Goal: Information Seeking & Learning: Learn about a topic

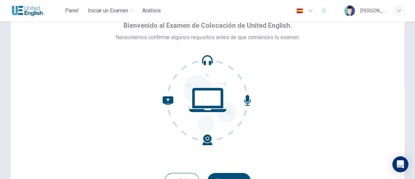
scroll to position [87, 0]
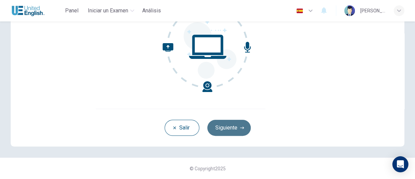
click at [225, 129] on button "Siguiente" at bounding box center [228, 128] width 43 height 16
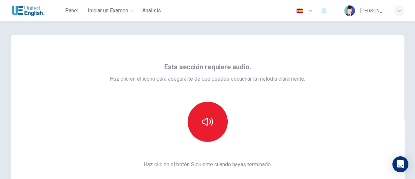
scroll to position [33, 0]
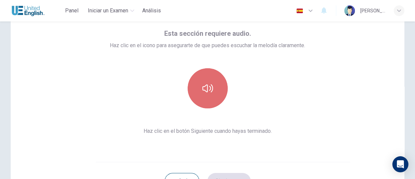
click at [202, 90] on icon "button" at bounding box center [207, 88] width 11 height 8
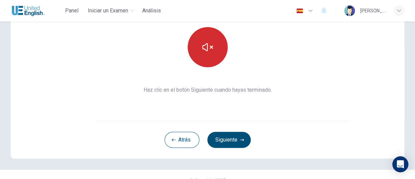
scroll to position [87, 0]
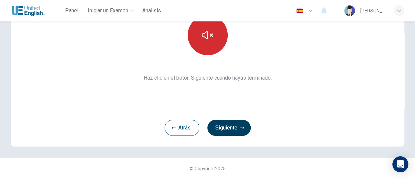
click at [224, 127] on button "Siguiente" at bounding box center [228, 128] width 43 height 16
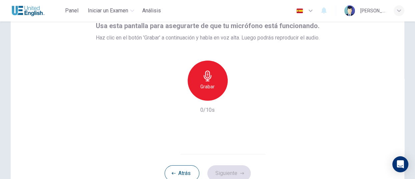
scroll to position [53, 0]
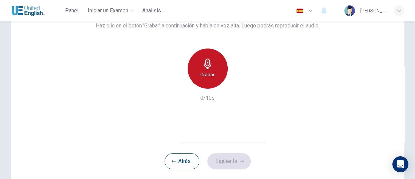
click at [205, 66] on icon "button" at bounding box center [207, 63] width 11 height 11
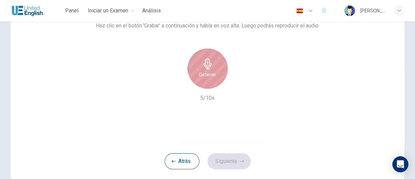
click at [207, 72] on h6 "Detener" at bounding box center [207, 74] width 17 height 8
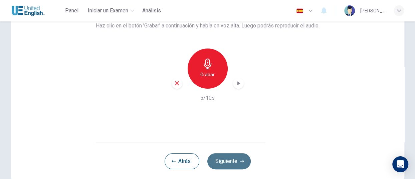
click at [229, 163] on button "Siguiente" at bounding box center [228, 161] width 43 height 16
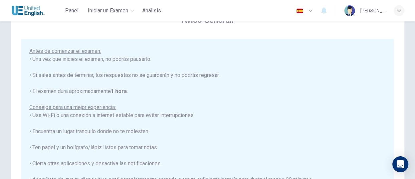
scroll to position [0, 0]
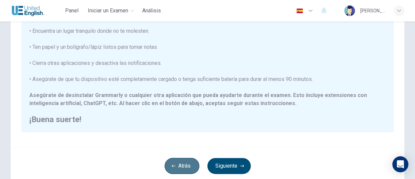
click at [171, 163] on button "Atrás" at bounding box center [182, 166] width 35 height 16
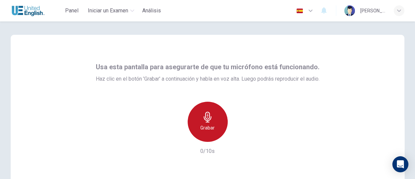
click at [212, 119] on div "Grabar" at bounding box center [208, 122] width 40 height 40
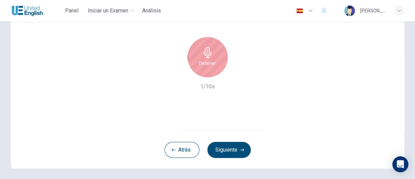
scroll to position [67, 0]
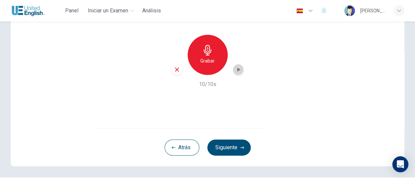
click at [237, 69] on icon "button" at bounding box center [238, 69] width 3 height 4
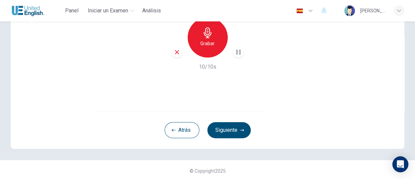
scroll to position [87, 0]
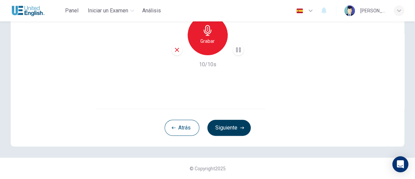
click at [231, 130] on button "Siguiente" at bounding box center [228, 128] width 43 height 16
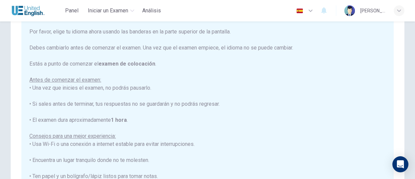
scroll to position [53, 0]
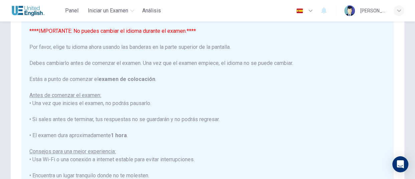
click at [315, 11] on icon "button" at bounding box center [311, 11] width 8 height 8
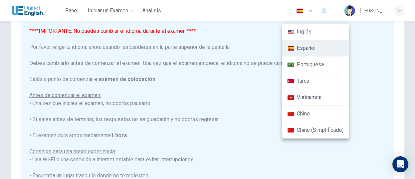
click at [322, 9] on div at bounding box center [207, 89] width 415 height 179
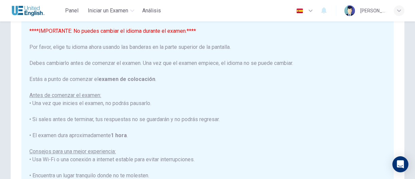
click at [315, 9] on icon "button" at bounding box center [311, 11] width 8 height 8
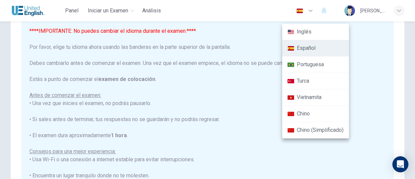
click at [313, 47] on li "Español" at bounding box center [315, 48] width 67 height 16
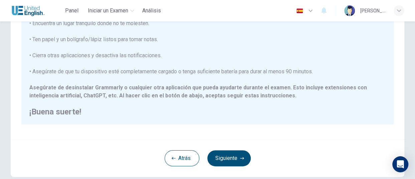
scroll to position [153, 0]
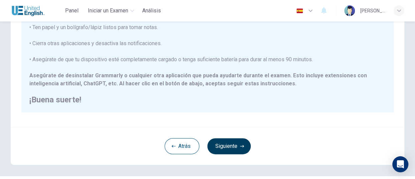
click at [229, 145] on button "Siguiente" at bounding box center [228, 146] width 43 height 16
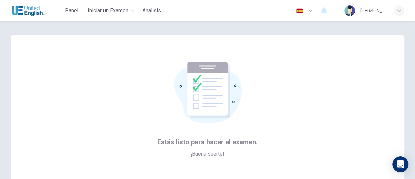
scroll to position [87, 0]
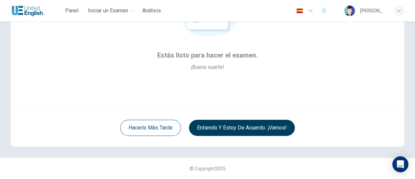
click at [226, 127] on button "Entiendo y estoy de acuerdo. ¡Vamos!" at bounding box center [242, 128] width 106 height 16
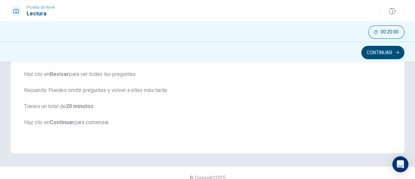
scroll to position [153, 0]
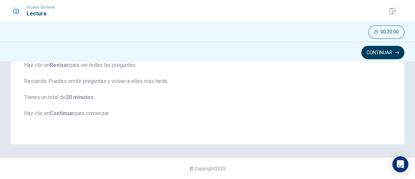
click at [376, 53] on button "Continuar" at bounding box center [382, 52] width 43 height 13
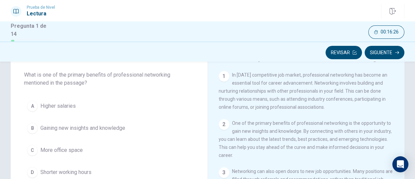
scroll to position [67, 0]
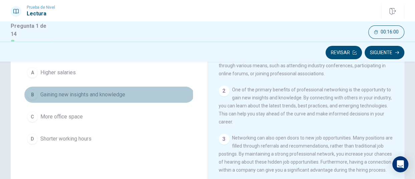
click at [52, 94] on span "Gaining new insights and knowledge" at bounding box center [82, 95] width 85 height 8
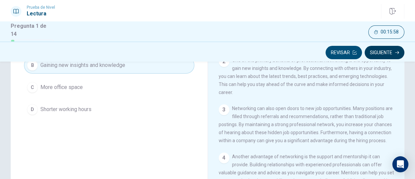
scroll to position [0, 0]
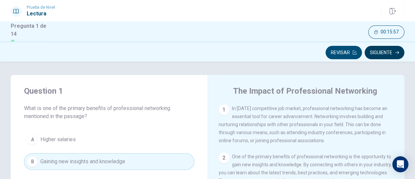
click at [380, 55] on button "Siguiente" at bounding box center [385, 52] width 40 height 13
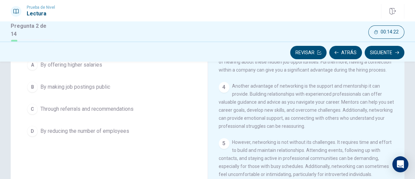
scroll to position [67, 0]
click at [86, 108] on span "Through referrals and recommendations" at bounding box center [86, 109] width 93 height 8
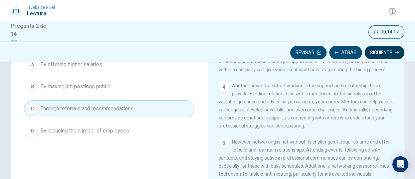
click at [387, 53] on button "Siguiente" at bounding box center [385, 52] width 40 height 13
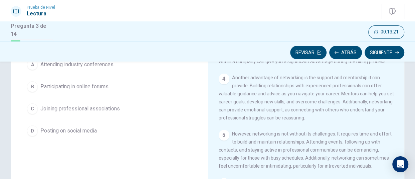
scroll to position [108, 0]
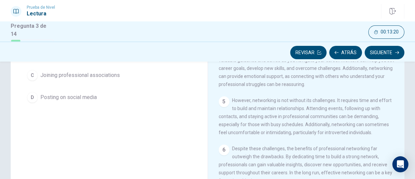
click at [79, 100] on span "Posting on social media" at bounding box center [68, 97] width 56 height 8
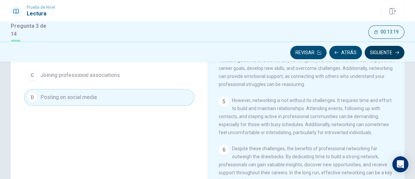
click at [385, 49] on button "Siguiente" at bounding box center [385, 52] width 40 height 13
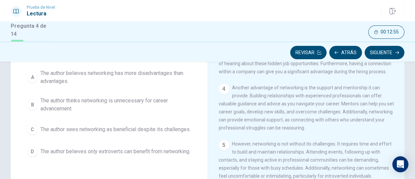
scroll to position [75, 0]
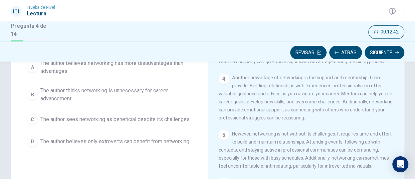
click at [90, 119] on span "The author sees networking as beneficial despite its challenges." at bounding box center [115, 119] width 150 height 8
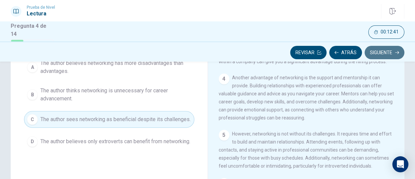
click at [375, 56] on button "Siguiente" at bounding box center [385, 52] width 40 height 13
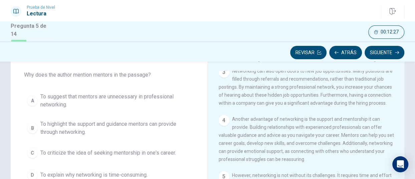
scroll to position [67, 0]
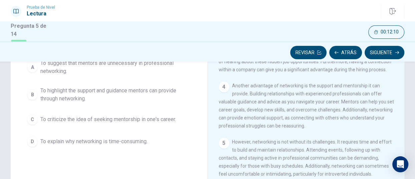
click at [136, 92] on span "To highlight the support and guidance mentors can provide through networking." at bounding box center [115, 95] width 151 height 16
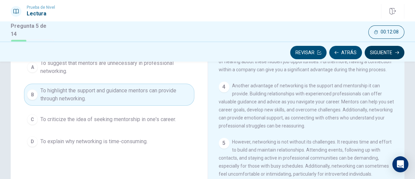
click at [374, 53] on button "Siguiente" at bounding box center [385, 52] width 40 height 13
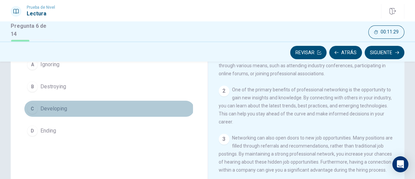
click at [62, 108] on span "Developing" at bounding box center [53, 109] width 27 height 8
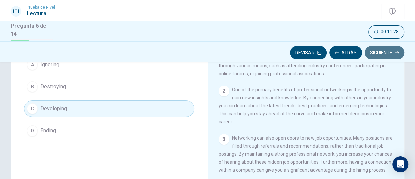
click at [376, 56] on button "Siguiente" at bounding box center [385, 52] width 40 height 13
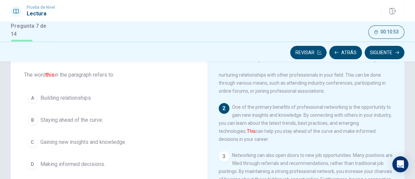
scroll to position [33, 0]
click at [73, 143] on span "Gaining new insights and knowledge." at bounding box center [83, 142] width 86 height 8
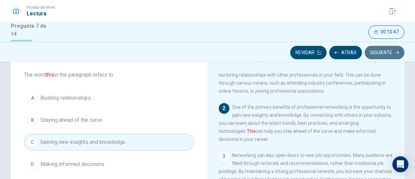
click at [391, 53] on button "Siguiente" at bounding box center [385, 52] width 40 height 13
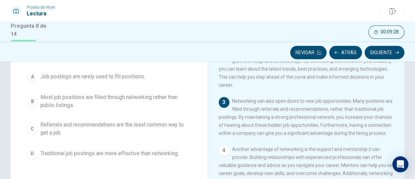
scroll to position [55, 0]
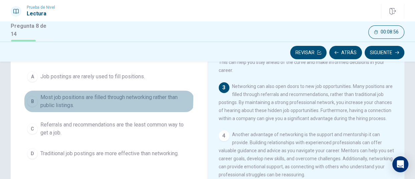
click at [47, 97] on span "Most job positions are filled through networking rather than public listings." at bounding box center [115, 101] width 151 height 16
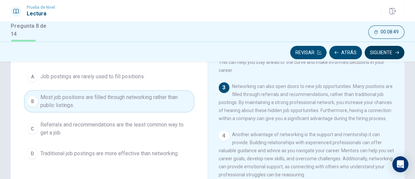
click at [382, 52] on button "Siguiente" at bounding box center [385, 52] width 40 height 13
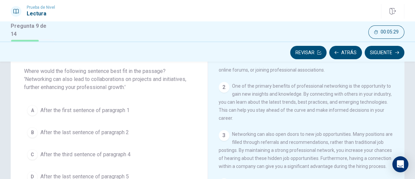
scroll to position [70, 0]
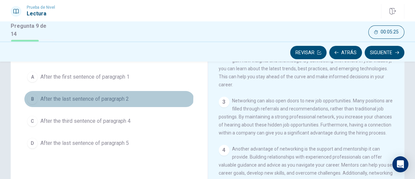
click at [107, 97] on span "After the last sentence of paragraph 2" at bounding box center [84, 99] width 89 height 8
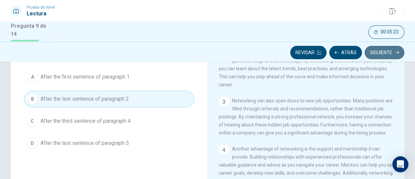
click at [381, 53] on button "Siguiente" at bounding box center [385, 52] width 40 height 13
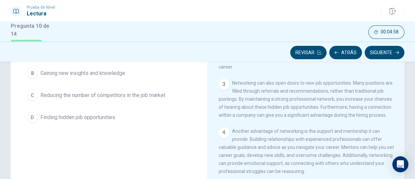
scroll to position [100, 0]
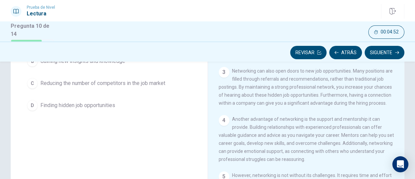
click at [57, 83] on span "Reducing the number of competitors in the job market" at bounding box center [102, 83] width 125 height 8
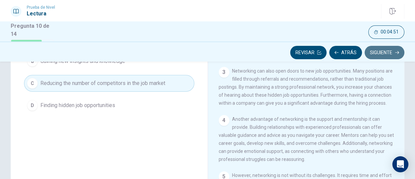
click at [382, 53] on button "Siguiente" at bounding box center [385, 52] width 40 height 13
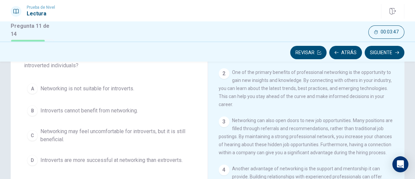
scroll to position [67, 0]
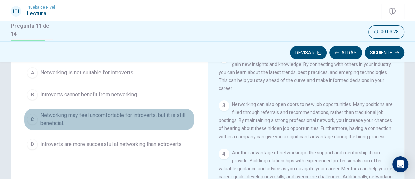
click at [148, 115] on span "Networking may feel uncomfortable for introverts, but it is still beneficial." at bounding box center [115, 119] width 151 height 16
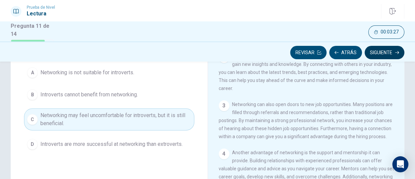
click at [383, 51] on button "Siguiente" at bounding box center [385, 52] width 40 height 13
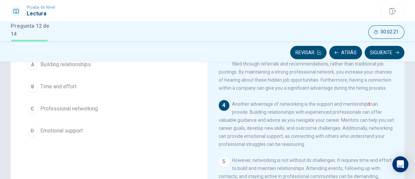
click at [64, 130] on span "Emotional support" at bounding box center [61, 131] width 42 height 8
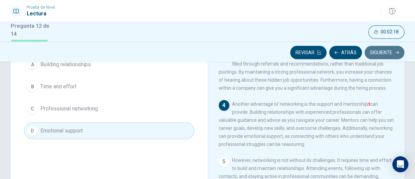
click at [386, 52] on button "Siguiente" at bounding box center [385, 52] width 40 height 13
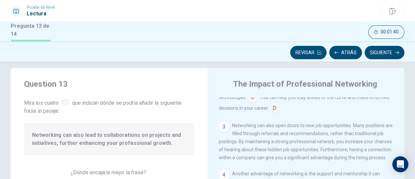
scroll to position [0, 0]
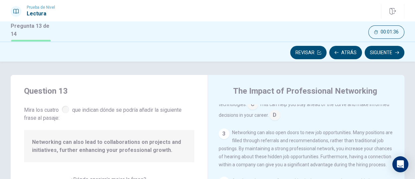
click at [67, 111] on div at bounding box center [65, 109] width 7 height 7
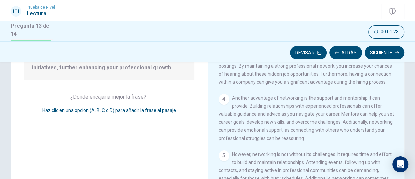
scroll to position [67, 0]
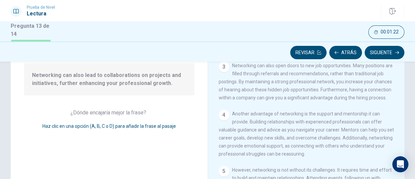
click at [155, 83] on span "Networking can also lead to collaborations on projects and initiatives, further…" at bounding box center [109, 79] width 154 height 16
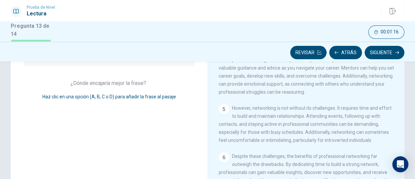
scroll to position [29, 0]
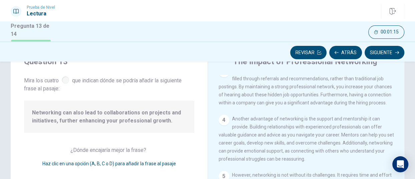
click at [91, 161] on span "Haz clic en una opción (A, B, C o D) para añadir la frase al pasaje" at bounding box center [109, 163] width 134 height 5
click at [104, 165] on span "Haz clic en una opción (A, B, C o D) para añadir la frase al pasaje" at bounding box center [109, 163] width 134 height 5
click at [69, 81] on div at bounding box center [65, 79] width 7 height 7
click at [63, 81] on div at bounding box center [65, 79] width 7 height 7
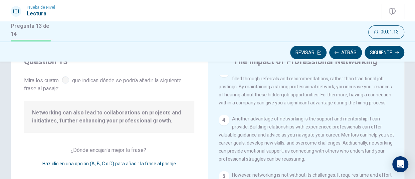
click at [69, 80] on div at bounding box center [65, 79] width 7 height 7
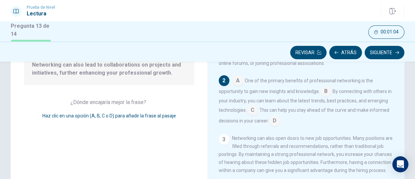
scroll to position [63, 0]
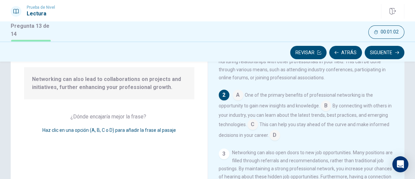
click at [98, 130] on span "Haz clic en una opción (A, B, C o D) para añadir la frase al pasaje" at bounding box center [109, 129] width 134 height 5
click at [119, 128] on span "Haz clic en una opción (A, B, C o D) para añadir la frase al pasaje" at bounding box center [109, 129] width 134 height 5
click at [327, 106] on input at bounding box center [326, 106] width 11 height 11
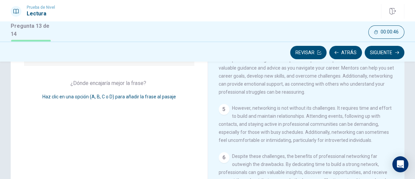
scroll to position [163, 0]
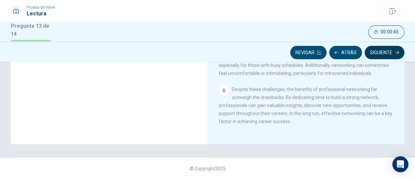
click at [373, 54] on button "Siguiente" at bounding box center [385, 52] width 40 height 13
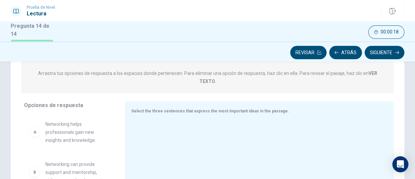
scroll to position [100, 0]
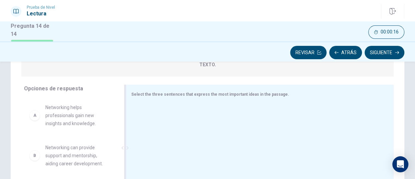
drag, startPoint x: 159, startPoint y: 106, endPoint x: 164, endPoint y: 106, distance: 5.3
click at [159, 106] on div at bounding box center [257, 149] width 252 height 90
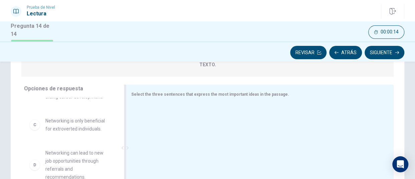
scroll to position [66, 0]
drag, startPoint x: 71, startPoint y: 123, endPoint x: 151, endPoint y: 119, distance: 79.6
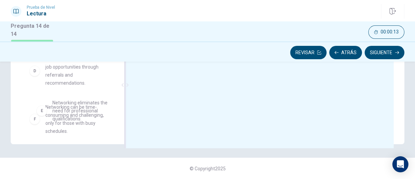
scroll to position [66, 0]
drag, startPoint x: 73, startPoint y: 116, endPoint x: 187, endPoint y: 106, distance: 114.3
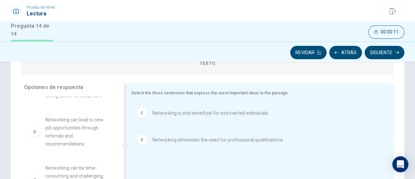
scroll to position [163, 0]
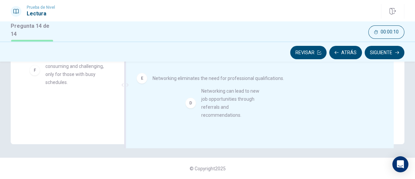
drag, startPoint x: 77, startPoint y: 76, endPoint x: 249, endPoint y: 116, distance: 175.9
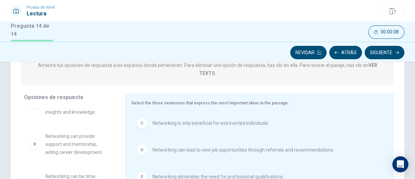
scroll to position [130, 0]
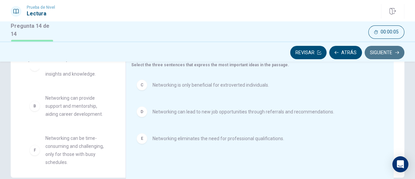
click at [384, 51] on button "Siguiente" at bounding box center [385, 52] width 40 height 13
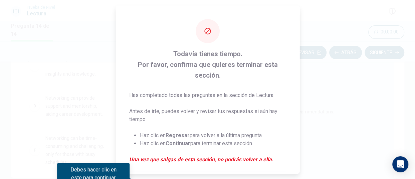
scroll to position [81, 0]
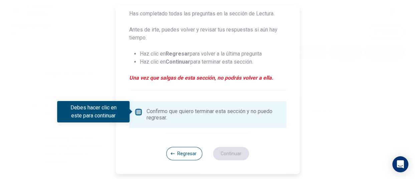
click at [139, 111] on input "Debes hacer clic en este para continuar" at bounding box center [138, 112] width 8 height 8
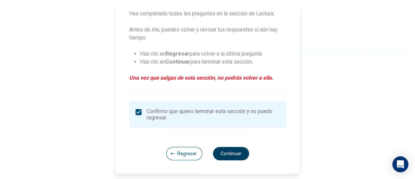
click at [220, 150] on button "Continuar" at bounding box center [231, 153] width 36 height 13
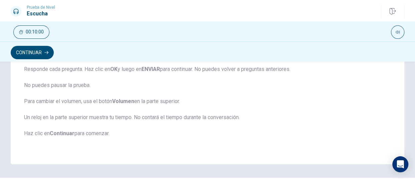
scroll to position [195, 0]
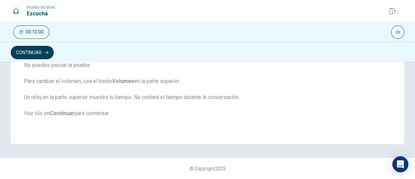
click at [41, 54] on button "Continuar" at bounding box center [32, 52] width 43 height 13
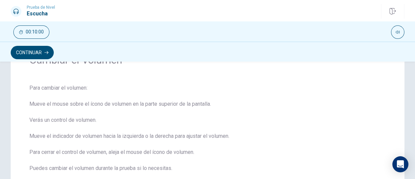
scroll to position [33, 0]
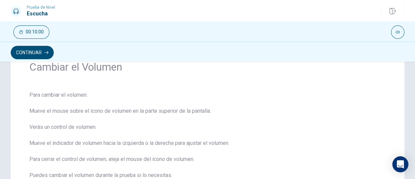
click at [120, 80] on div "Cambiar el Volumen" at bounding box center [207, 75] width 356 height 31
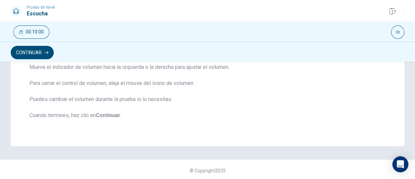
scroll to position [111, 0]
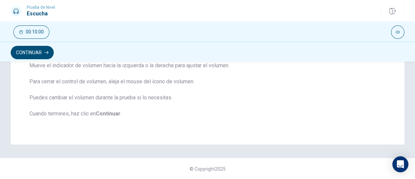
click at [109, 116] on b "Continuar" at bounding box center [108, 113] width 25 height 6
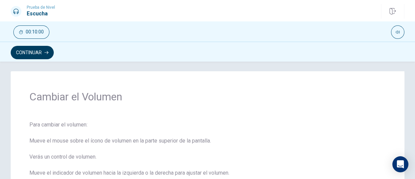
scroll to position [0, 0]
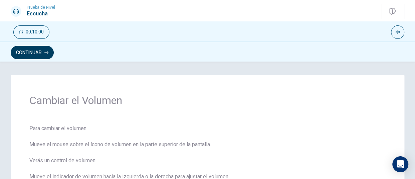
click at [38, 52] on button "Continuar" at bounding box center [32, 52] width 43 height 13
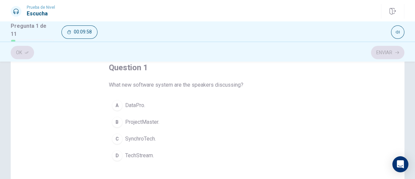
scroll to position [53, 0]
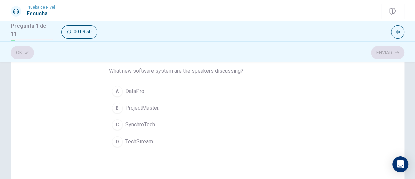
click at [140, 106] on span "ProjectMaster." at bounding box center [142, 108] width 34 height 8
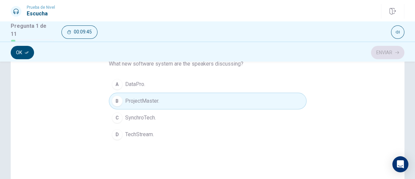
scroll to position [100, 0]
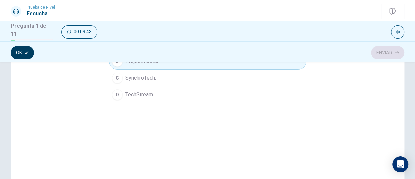
click at [23, 54] on button "Ok" at bounding box center [22, 52] width 23 height 13
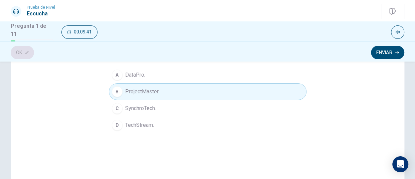
scroll to position [33, 0]
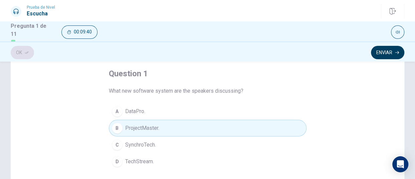
click at [380, 52] on button "Enviar" at bounding box center [387, 52] width 33 height 13
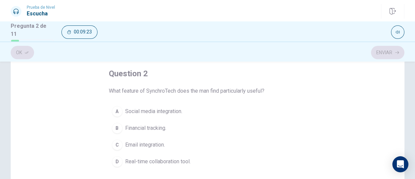
scroll to position [67, 0]
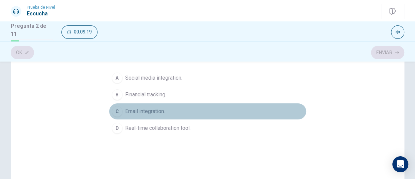
click at [138, 111] on span "Email integration." at bounding box center [145, 111] width 40 height 8
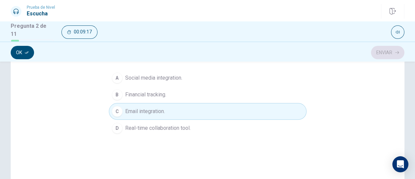
click at [21, 52] on button "Ok" at bounding box center [22, 52] width 23 height 13
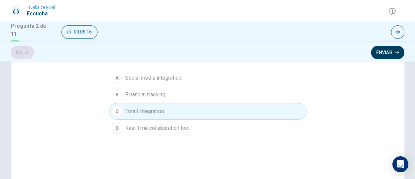
click at [378, 50] on button "Enviar" at bounding box center [387, 52] width 33 height 13
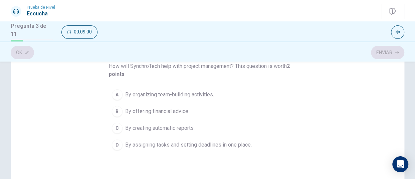
scroll to position [75, 0]
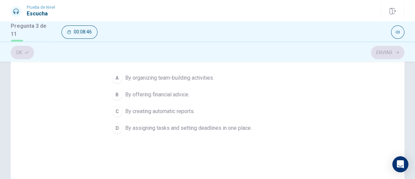
click at [193, 75] on span "By organizing team-building activities." at bounding box center [169, 78] width 89 height 8
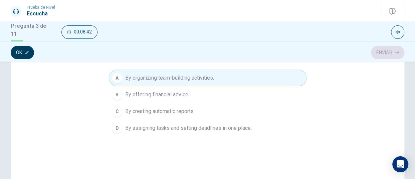
click at [28, 50] on icon "button" at bounding box center [27, 52] width 4 height 4
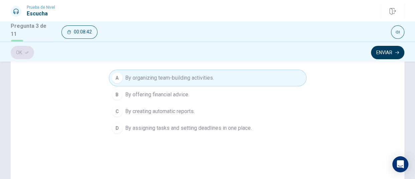
click at [377, 52] on button "Enviar" at bounding box center [387, 52] width 33 height 13
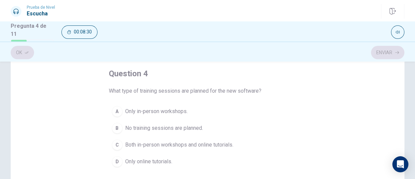
scroll to position [67, 0]
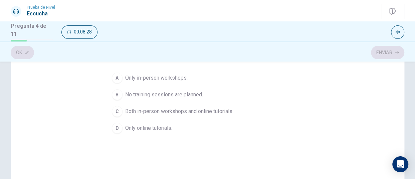
click at [203, 110] on span "Both in-person workshops and online tutorials." at bounding box center [179, 111] width 108 height 8
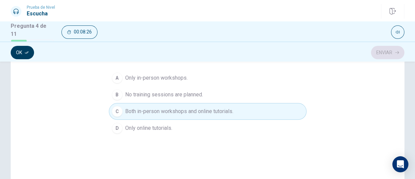
click at [26, 51] on icon "button" at bounding box center [27, 52] width 4 height 4
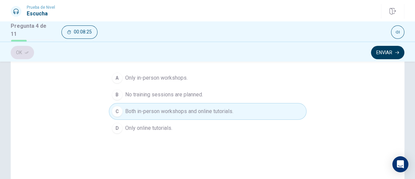
click at [393, 53] on button "Enviar" at bounding box center [387, 52] width 33 height 13
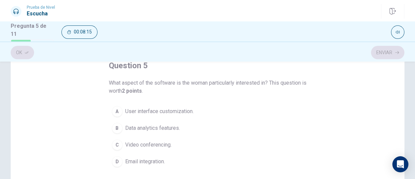
scroll to position [75, 0]
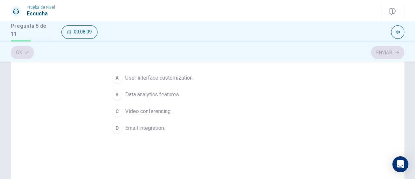
click at [139, 127] on span "Email integration." at bounding box center [145, 128] width 40 height 8
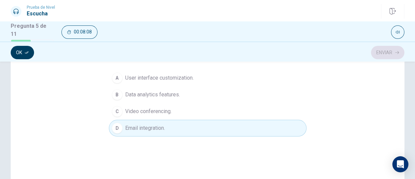
click at [19, 54] on button "Ok" at bounding box center [22, 52] width 23 height 13
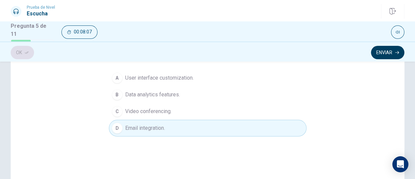
click at [387, 54] on button "Enviar" at bounding box center [387, 52] width 33 height 13
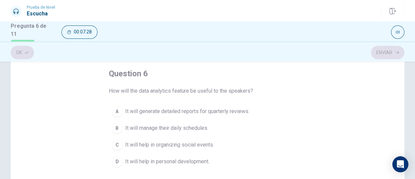
scroll to position [67, 0]
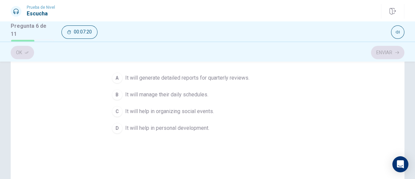
click at [115, 79] on div "A" at bounding box center [117, 77] width 11 height 11
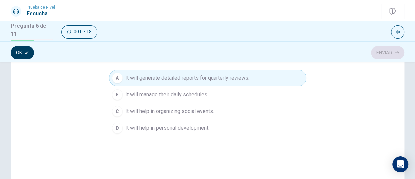
click at [19, 54] on button "Ok" at bounding box center [22, 52] width 23 height 13
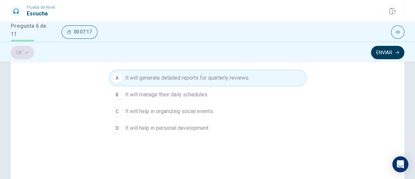
click at [382, 48] on button "Enviar" at bounding box center [387, 52] width 33 height 13
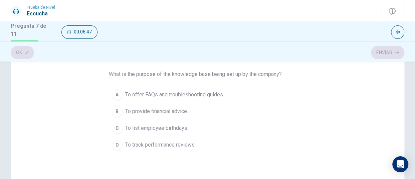
scroll to position [33, 0]
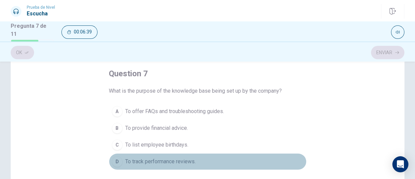
click at [173, 162] on span "To track performance reviews." at bounding box center [160, 161] width 70 height 8
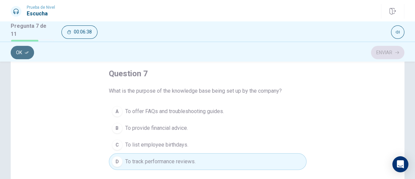
click at [26, 56] on button "Ok" at bounding box center [22, 52] width 23 height 13
click at [379, 54] on button "Enviar" at bounding box center [387, 52] width 33 height 13
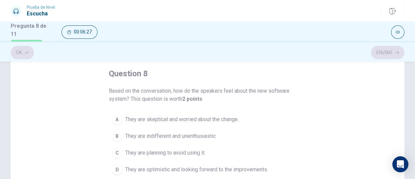
scroll to position [67, 0]
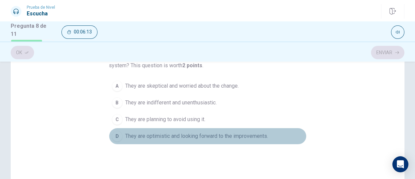
click at [206, 135] on span "They are optimistic and looking forward to the improvements." at bounding box center [196, 136] width 143 height 8
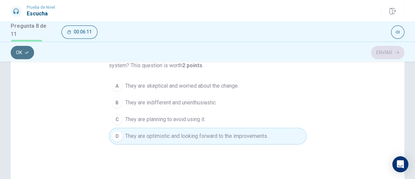
click at [17, 54] on button "Ok" at bounding box center [22, 52] width 23 height 13
click at [381, 50] on button "Enviar" at bounding box center [387, 52] width 33 height 13
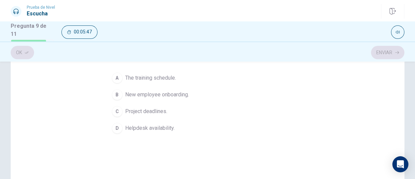
click at [144, 95] on span "New employee onboarding." at bounding box center [157, 95] width 64 height 8
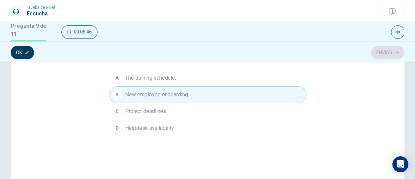
click at [23, 53] on button "Ok" at bounding box center [22, 52] width 23 height 13
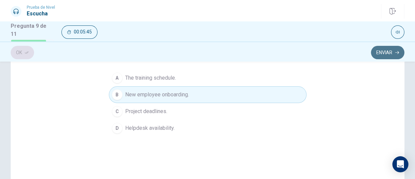
click at [381, 51] on button "Enviar" at bounding box center [387, 52] width 33 height 13
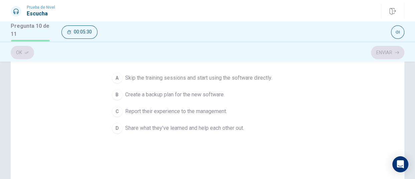
click at [163, 92] on span "Create a backup plan for the new software." at bounding box center [175, 95] width 100 height 8
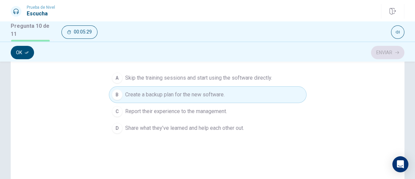
drag, startPoint x: 27, startPoint y: 54, endPoint x: 51, endPoint y: 56, distance: 24.8
click at [27, 53] on icon "button" at bounding box center [27, 52] width 4 height 4
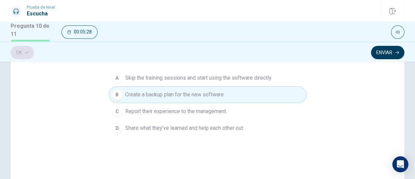
click at [378, 52] on button "Enviar" at bounding box center [387, 52] width 33 height 13
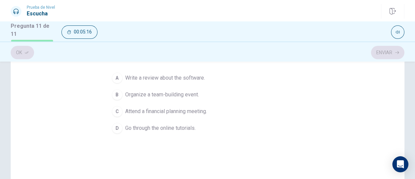
click at [164, 128] on span "Go through the online tutorials." at bounding box center [160, 128] width 70 height 8
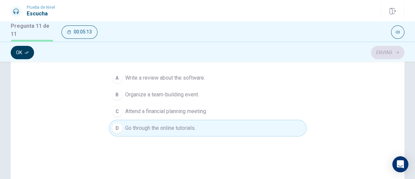
click at [24, 56] on button "Ok" at bounding box center [22, 52] width 23 height 13
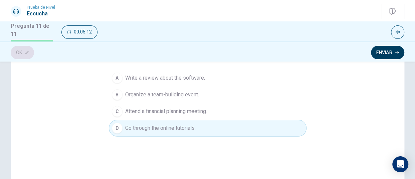
click at [388, 50] on button "Enviar" at bounding box center [387, 52] width 33 height 13
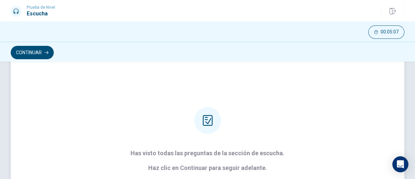
scroll to position [0, 0]
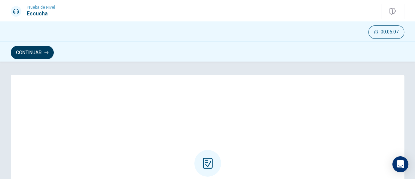
click at [35, 50] on button "Continuar" at bounding box center [32, 52] width 43 height 13
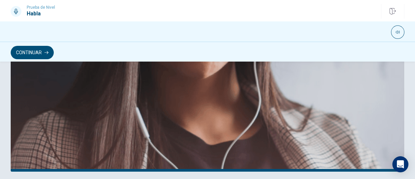
scroll to position [155, 0]
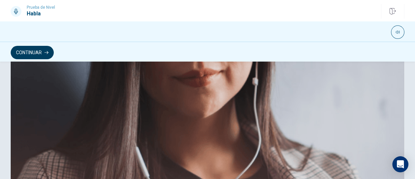
click at [33, 50] on button "Continuar" at bounding box center [32, 52] width 43 height 13
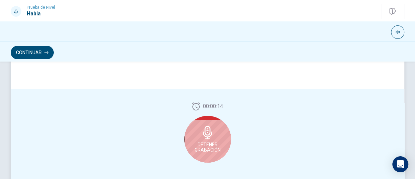
scroll to position [222, 0]
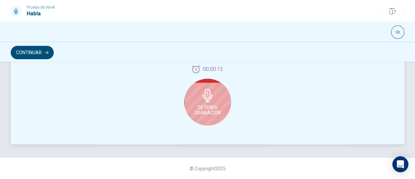
click at [201, 96] on icon at bounding box center [207, 95] width 13 height 13
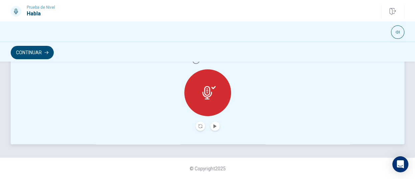
scroll to position [213, 0]
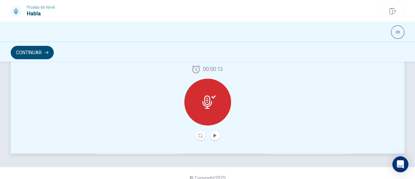
click at [210, 102] on icon at bounding box center [208, 101] width 13 height 13
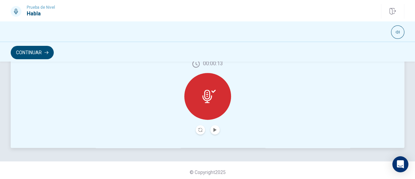
scroll to position [222, 0]
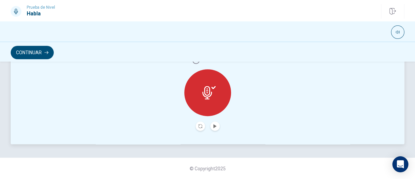
click at [196, 126] on button "Record Again" at bounding box center [200, 125] width 9 height 9
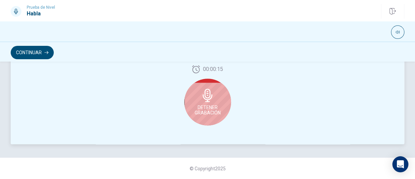
click at [207, 102] on div "Detener Grabación" at bounding box center [207, 101] width 47 height 47
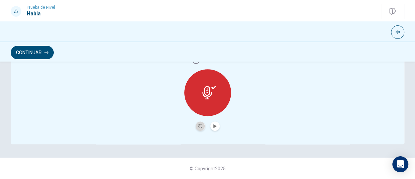
click at [196, 124] on button "Record Again" at bounding box center [200, 125] width 9 height 9
click at [213, 126] on icon "Play Audio" at bounding box center [214, 126] width 3 height 4
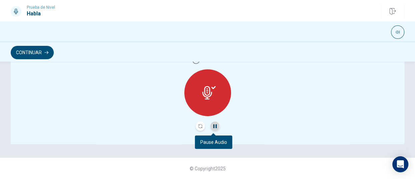
click at [214, 124] on icon "Pause Audio" at bounding box center [214, 126] width 3 height 4
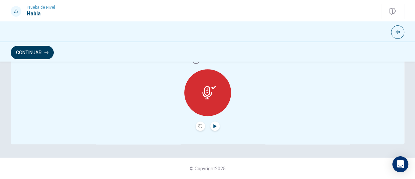
click at [32, 51] on button "Continuar" at bounding box center [32, 52] width 43 height 13
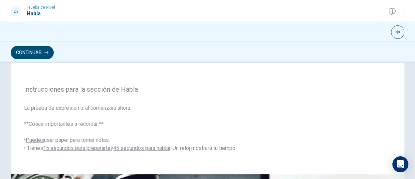
scroll to position [0, 0]
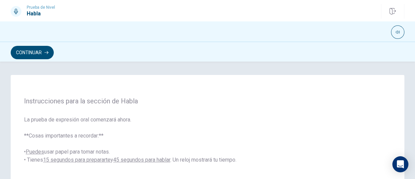
click at [42, 50] on button "Continuar" at bounding box center [32, 52] width 43 height 13
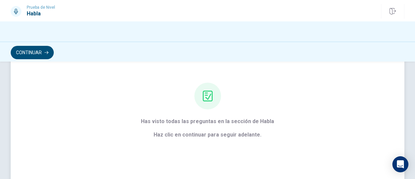
scroll to position [104, 0]
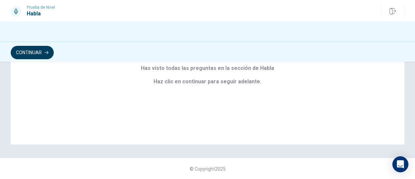
click at [44, 53] on icon "button" at bounding box center [46, 52] width 4 height 4
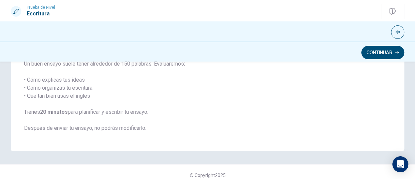
scroll to position [80, 0]
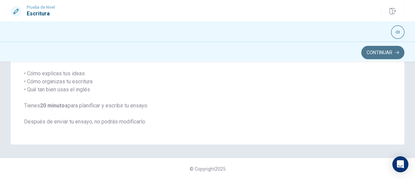
click at [375, 53] on button "Continuar" at bounding box center [382, 52] width 43 height 13
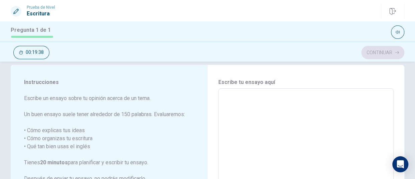
scroll to position [0, 0]
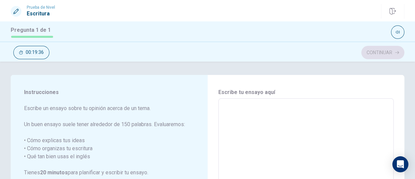
type textarea "i"
type textarea "x"
type textarea "T"
type textarea "x"
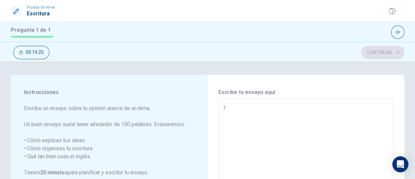
type textarea "Th"
type textarea "x"
type textarea "Thi"
type textarea "x"
type textarea "Thin"
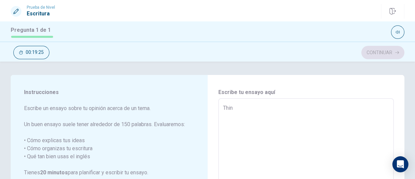
type textarea "x"
type textarea "Thing"
type textarea "x"
type textarea "Thing"
type textarea "x"
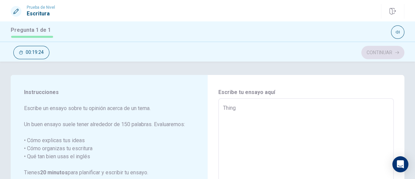
type textarea "Thing"
type textarea "x"
type textarea "Thin"
type textarea "x"
type textarea "Thing"
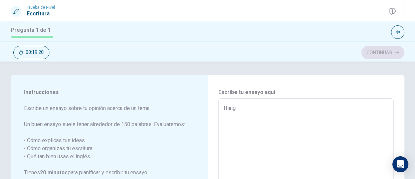
type textarea "x"
type textarea "Thing"
type textarea "x"
type textarea "Thing t"
type textarea "x"
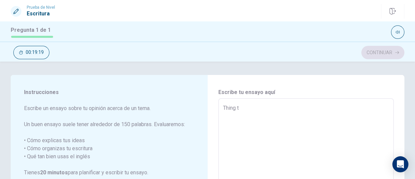
type textarea "Thing th"
type textarea "x"
type textarea "Thing tha"
type textarea "x"
type textarea "Thing tha"
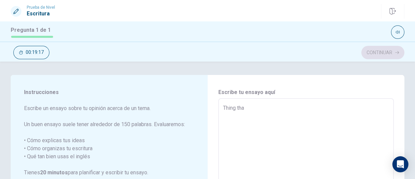
type textarea "x"
type textarea "Thing tha E"
type textarea "x"
type textarea "Thing tha Eg"
type textarea "x"
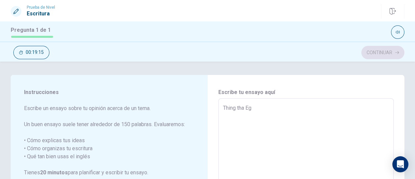
type textarea "Thing tha Egn"
type textarea "x"
type textarea "Thing tha Eg"
type textarea "x"
type textarea "Thing tha E"
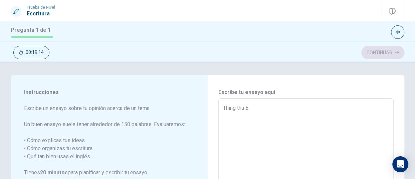
type textarea "x"
type textarea "Thing tha"
type textarea "x"
type textarea "Thing tha e"
type textarea "x"
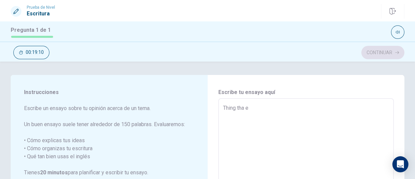
type textarea "Thing tha en"
type textarea "x"
type textarea "Thing tha e"
type textarea "x"
type textarea "Thing tha"
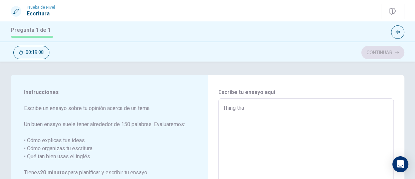
type textarea "x"
type textarea "Thing tha L"
type textarea "x"
type textarea "Thing tha Le"
type textarea "x"
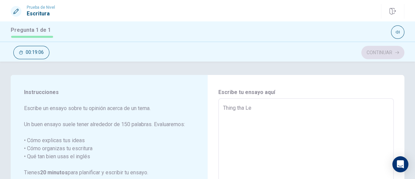
type textarea "Thing tha L"
type textarea "x"
type textarea "Thing tha"
type textarea "x"
type textarea "Thing tha l"
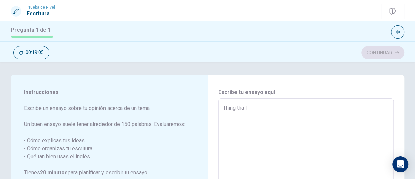
type textarea "x"
type textarea "Thing tha le"
type textarea "x"
type textarea "Thing tha lea"
type textarea "x"
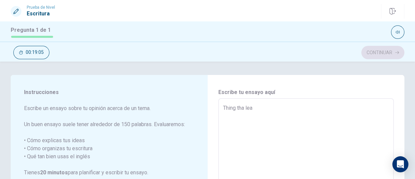
type textarea "Thing tha [PERSON_NAME]"
type textarea "x"
type textarea "Thing tha learn"
type textarea "x"
type textarea "Thing tha learnf"
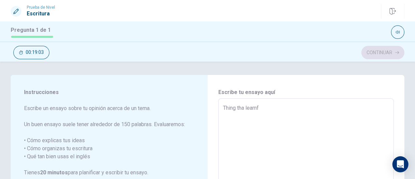
type textarea "x"
type textarea "Thing tha learn"
type textarea "x"
type textarea "Thing tha learni"
type textarea "x"
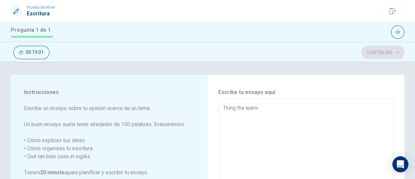
type textarea "Thing tha learnin"
type textarea "x"
type textarea "Thing tha learning"
type textarea "x"
type textarea "Thing tha learning"
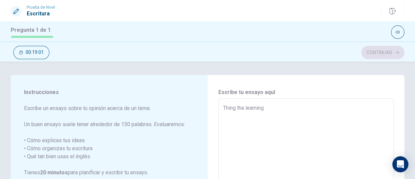
type textarea "x"
type textarea "Thing tha learning E"
type textarea "x"
type textarea "Thing tha learning E"
type textarea "x"
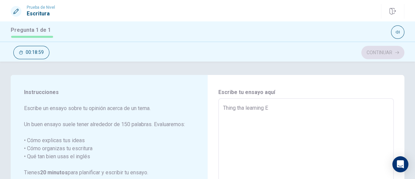
type textarea "Thing tha learning E"
type textarea "x"
type textarea "Thing tha learning"
type textarea "x"
type textarea "Thing tha learning e"
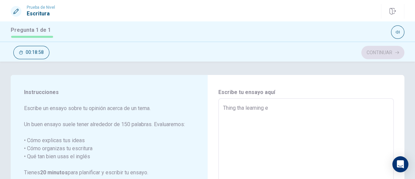
type textarea "x"
type textarea "Thing tha learning en"
type textarea "x"
type textarea "Thing tha learning eng"
type textarea "x"
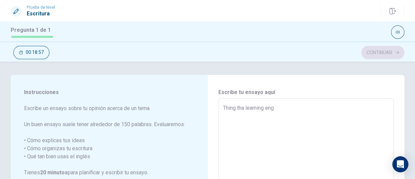
type textarea "Thing tha learning engl"
type textarea "x"
type textarea "Thing tha learning engli"
type textarea "x"
type textarea "Thing tha learning englis"
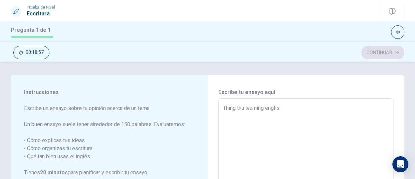
type textarea "x"
type textarea "Thing tha learning englis"
type textarea "x"
type textarea "Thing tha learning englis"
type textarea "x"
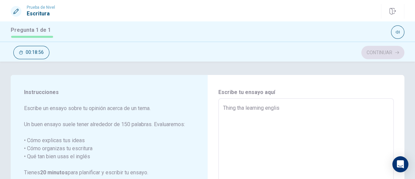
type textarea "Thing tha learning englis"
type textarea "x"
type textarea "Thing tha learning englis y"
type textarea "x"
type textarea "Thing tha learning englis"
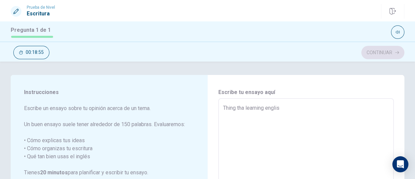
type textarea "x"
type textarea "Thing tha learning englis u"
type textarea "x"
type textarea "Thing tha learning englis"
type textarea "x"
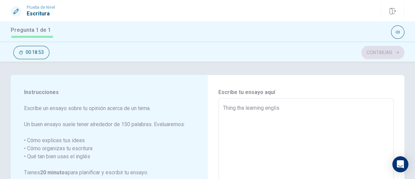
type textarea "Thing tha learning englis i"
type textarea "x"
type textarea "Thing tha learning englis is"
type textarea "x"
type textarea "Thing tha learning englis is"
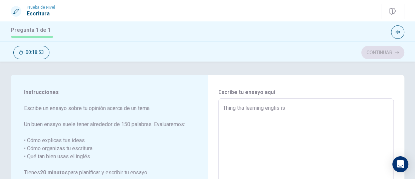
type textarea "x"
type textarea "Thing tha learning englis is v"
type textarea "x"
type textarea "Thing tha learning englis is ve"
type textarea "x"
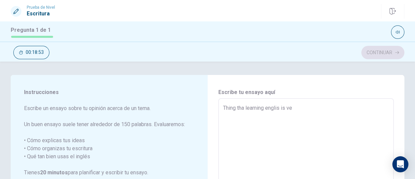
type textarea "Thing tha learning englis is ver"
type textarea "x"
type textarea "Thing tha learning englis is very"
type textarea "x"
type textarea "Thing tha learning englis is very"
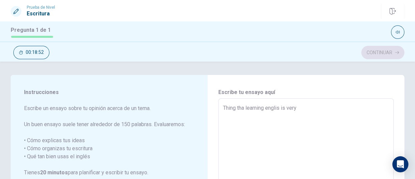
type textarea "x"
type textarea "Thing tha learning englis is very i"
type textarea "x"
type textarea "Thing tha learning englis is very im"
type textarea "x"
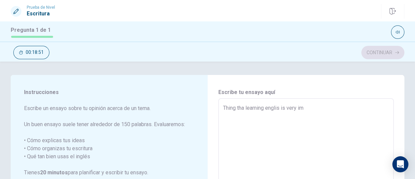
type textarea "Thing tha learning englis is very imp"
type textarea "x"
type textarea "Thing tha learning englis is very impo"
type textarea "x"
type textarea "Thing tha learning englis is very impor"
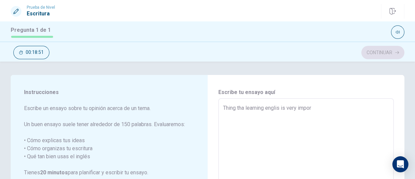
type textarea "x"
type textarea "Thing tha learning englis is very import"
type textarea "x"
type textarea "Thing tha learning englis is very importn"
type textarea "x"
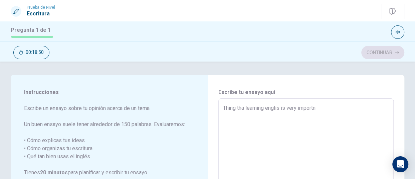
type textarea "Thing tha learning englis is very importna"
type textarea "x"
type textarea "Thing tha learning englis is very importn"
type textarea "x"
type textarea "Thing tha learning englis is very import"
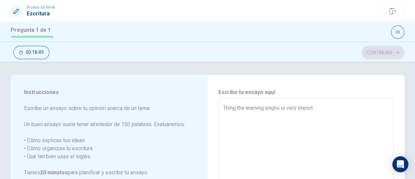
type textarea "x"
type textarea "Thing tha learning englis is very importa"
type textarea "x"
type textarea "Thing tha learning englis is very importan"
type textarea "x"
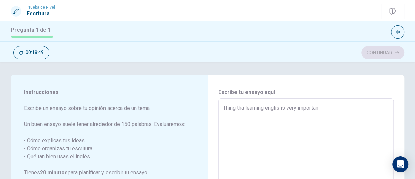
type textarea "Thing tha learning englis is very important"
type textarea "x"
type textarea "Thing tha learning englis is very important"
type textarea "x"
type textarea "Thing tha learning englis is very important"
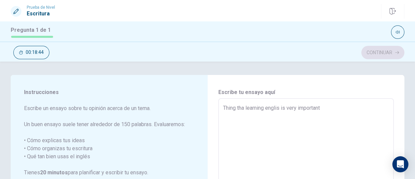
type textarea "x"
type textarea "Thing tha learning englis is very important,"
type textarea "x"
type textarea "Thing tha learning englis is very important,"
type textarea "x"
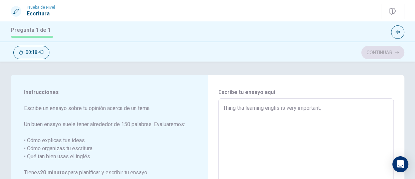
type textarea "Thing tha learning englis is very important, b"
type textarea "x"
type textarea "Thing tha learning englis is very important, be"
type textarea "x"
type textarea "Thing tha learning englis is very important, bec"
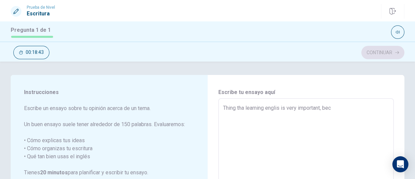
type textarea "x"
type textarea "Thing tha learning englis is very important, becu"
type textarea "x"
type textarea "Thing tha learning englis is very important, becua"
type textarea "x"
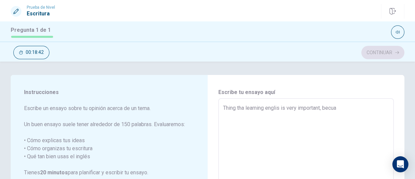
type textarea "Thing tha learning englis is very important, becuas"
type textarea "x"
type textarea "Thing tha learning englis is very important, becuase"
type textarea "x"
type textarea "Thing tha learning englis is very important, becuase"
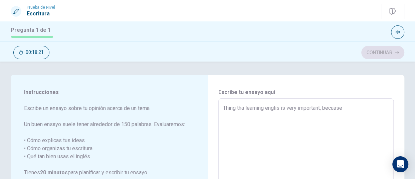
type textarea "x"
type textarea "Thing tha learning englis is very important, becuase"
type textarea "x"
type textarea "Thing tha learning englis is very important, becuas"
type textarea "x"
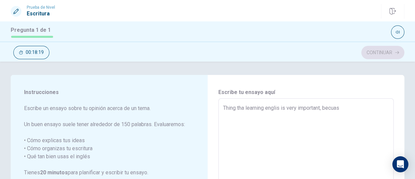
type textarea "Thing tha learning englis is very important, becua"
type textarea "x"
type textarea "Thing tha learning englis is very important, becu"
type textarea "x"
type textarea "Thing tha learning englis is very important, bec"
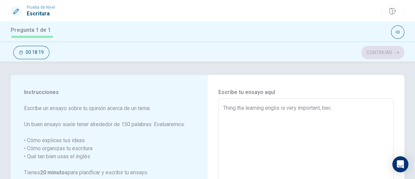
type textarea "x"
type textarea "Thing tha learning englis is very important, be"
type textarea "x"
type textarea "Thing tha learning englis is very important, b"
type textarea "x"
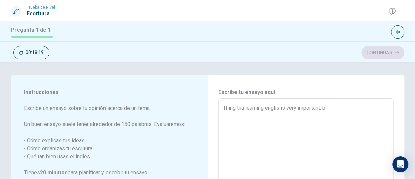
type textarea "Thing tha learning englis is very important,"
type textarea "x"
type textarea "Thing tha learning englis is very important, b"
type textarea "x"
type textarea "Thing tha learning englis is very important, be"
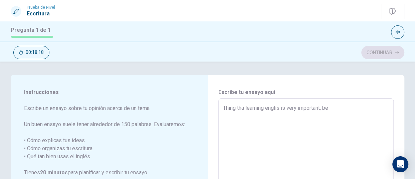
type textarea "x"
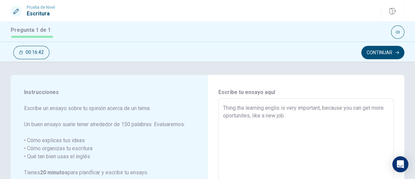
click at [373, 53] on button "Continuar" at bounding box center [382, 52] width 43 height 13
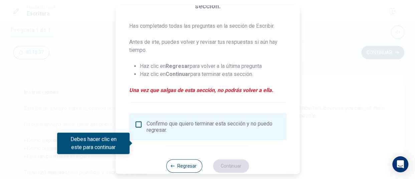
scroll to position [81, 0]
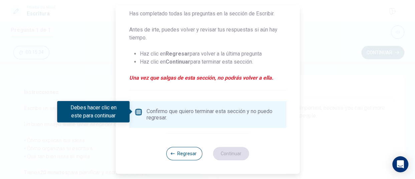
click at [138, 113] on input "Debes hacer clic en este para continuar" at bounding box center [138, 112] width 8 height 8
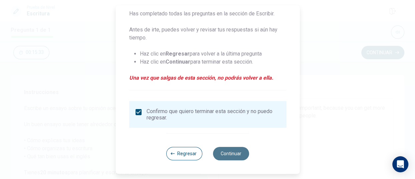
click at [236, 153] on button "Continuar" at bounding box center [231, 153] width 36 height 13
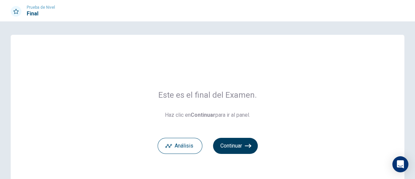
click at [227, 146] on button "Continuar" at bounding box center [235, 146] width 45 height 16
